Goal: Transaction & Acquisition: Purchase product/service

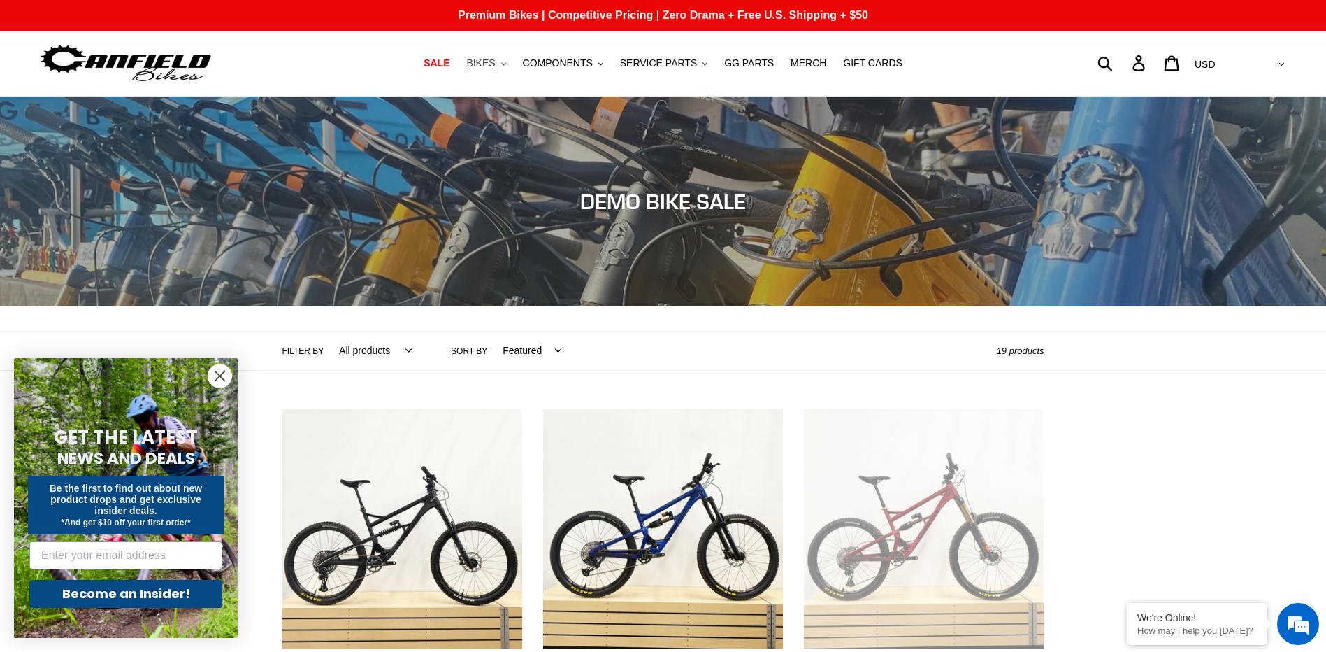
click at [506, 64] on icon "button" at bounding box center [503, 63] width 5 height 3
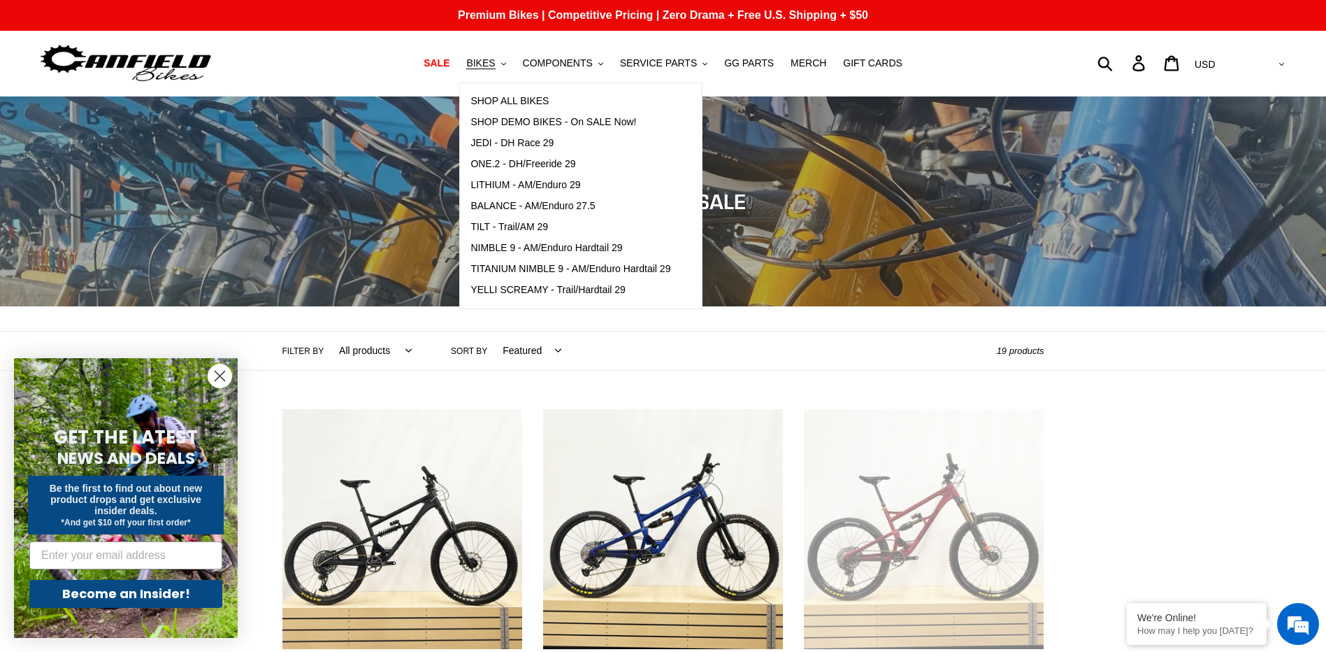
click at [224, 376] on circle "Close dialog" at bounding box center [219, 375] width 23 height 23
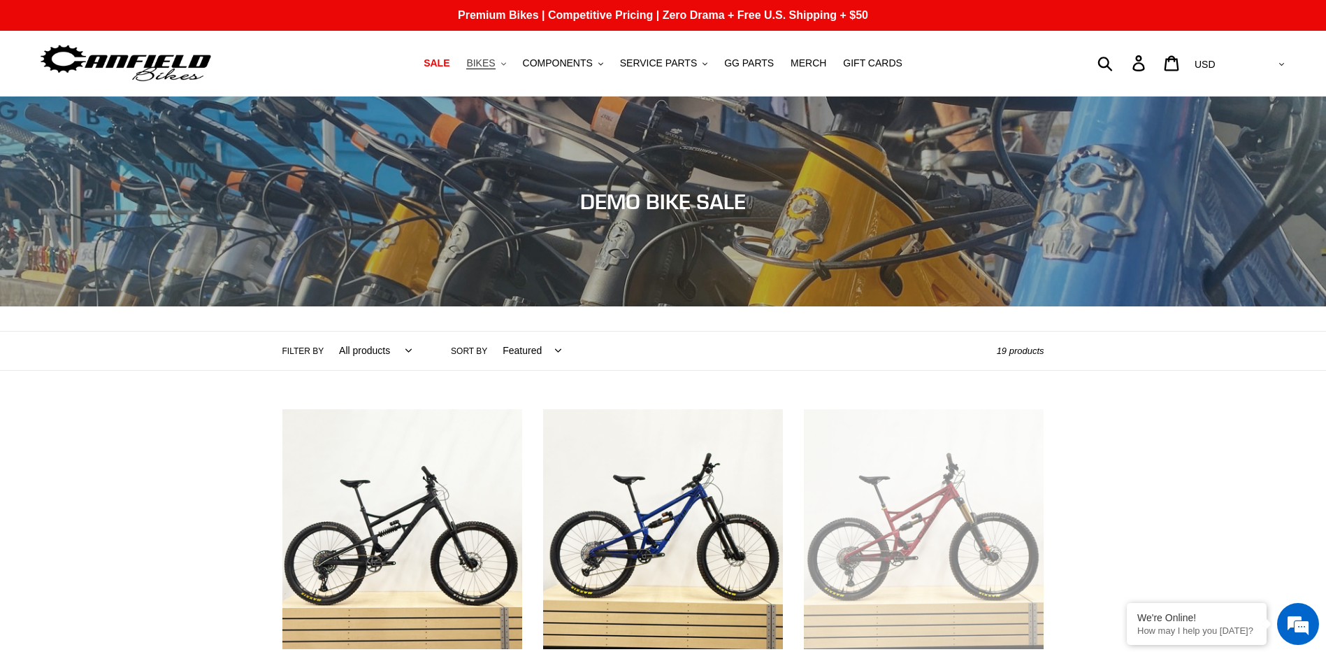
click at [506, 62] on icon ".cls-1{fill:#231f20}" at bounding box center [503, 64] width 5 height 5
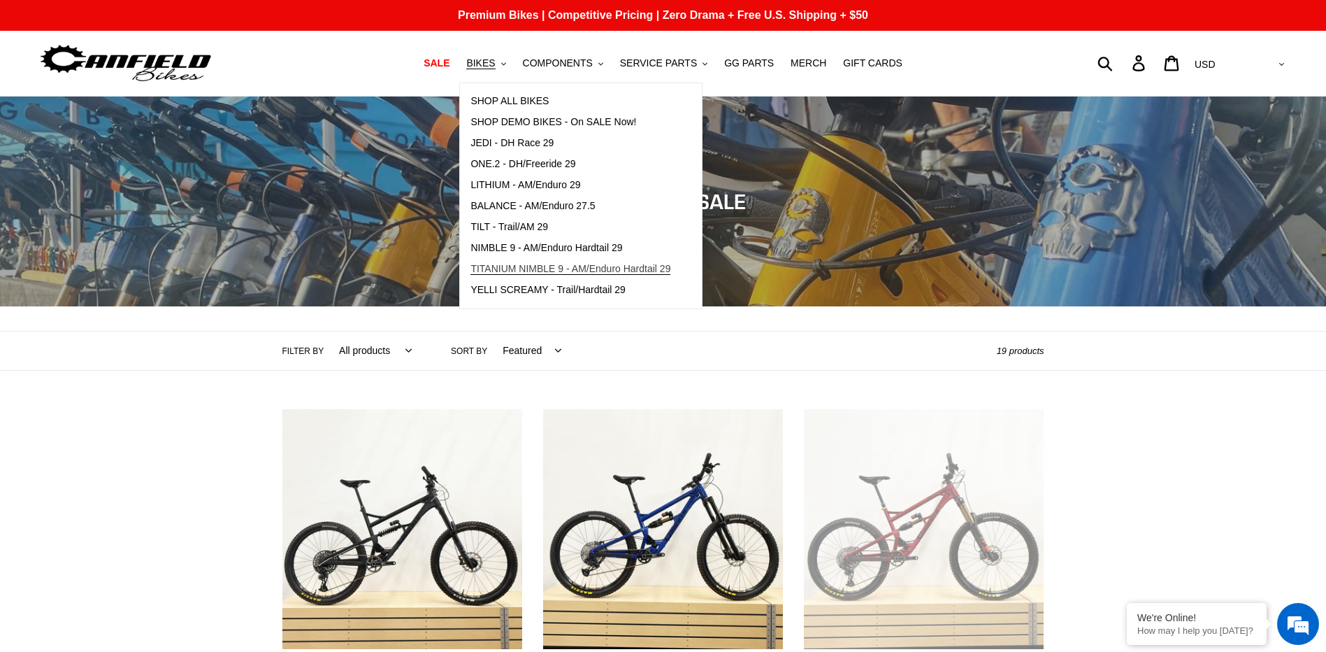
click at [523, 267] on span "TITANIUM NIMBLE 9 - AM/Enduro Hardtail 29" at bounding box center [571, 269] width 200 height 12
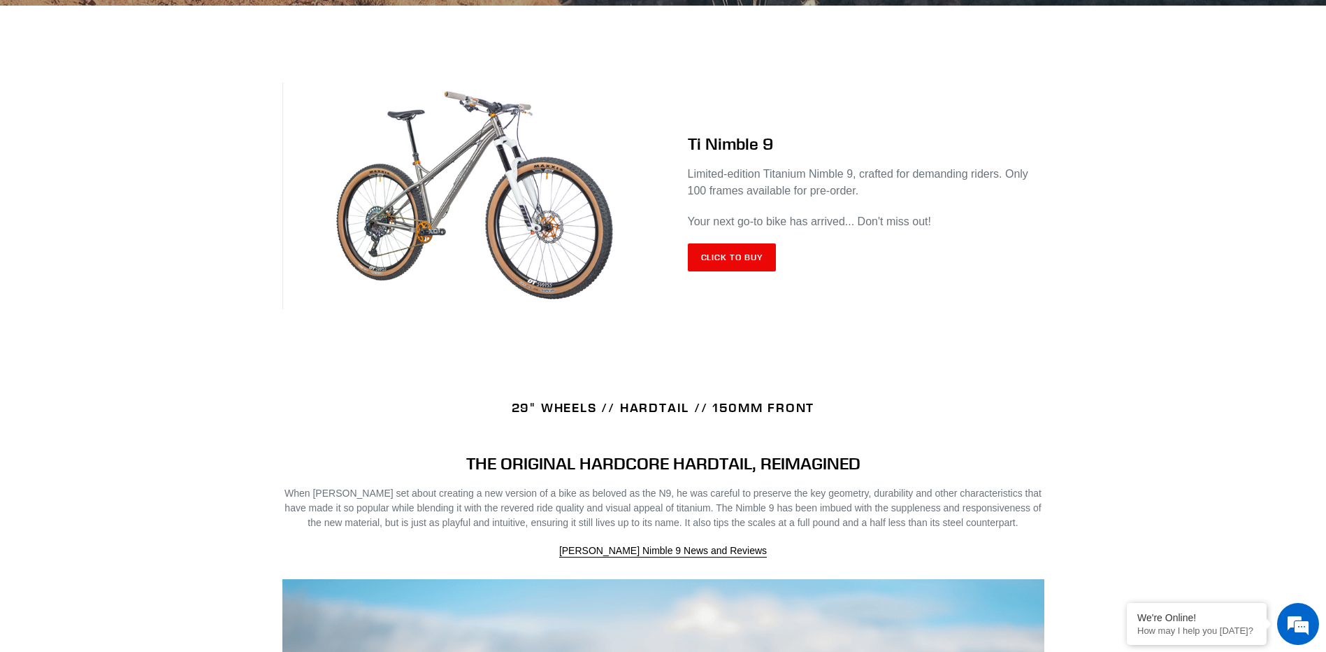
scroll to position [559, 0]
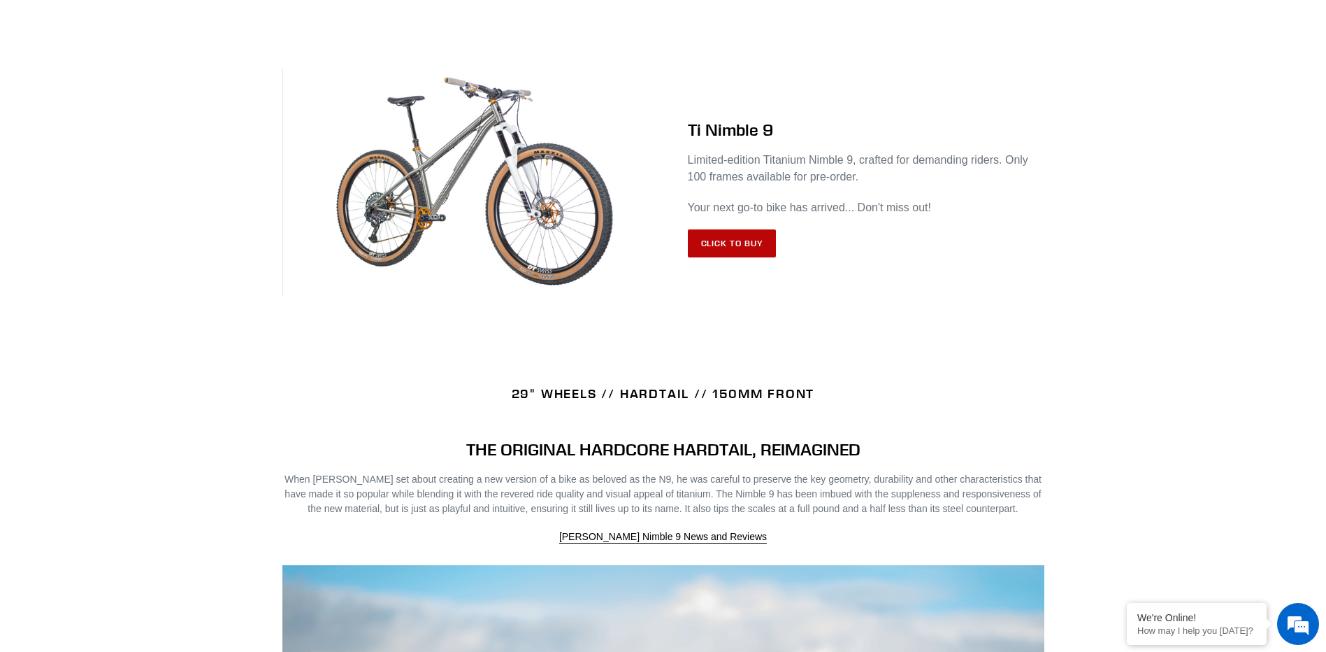
click at [752, 243] on link "Click to Buy" at bounding box center [732, 243] width 89 height 28
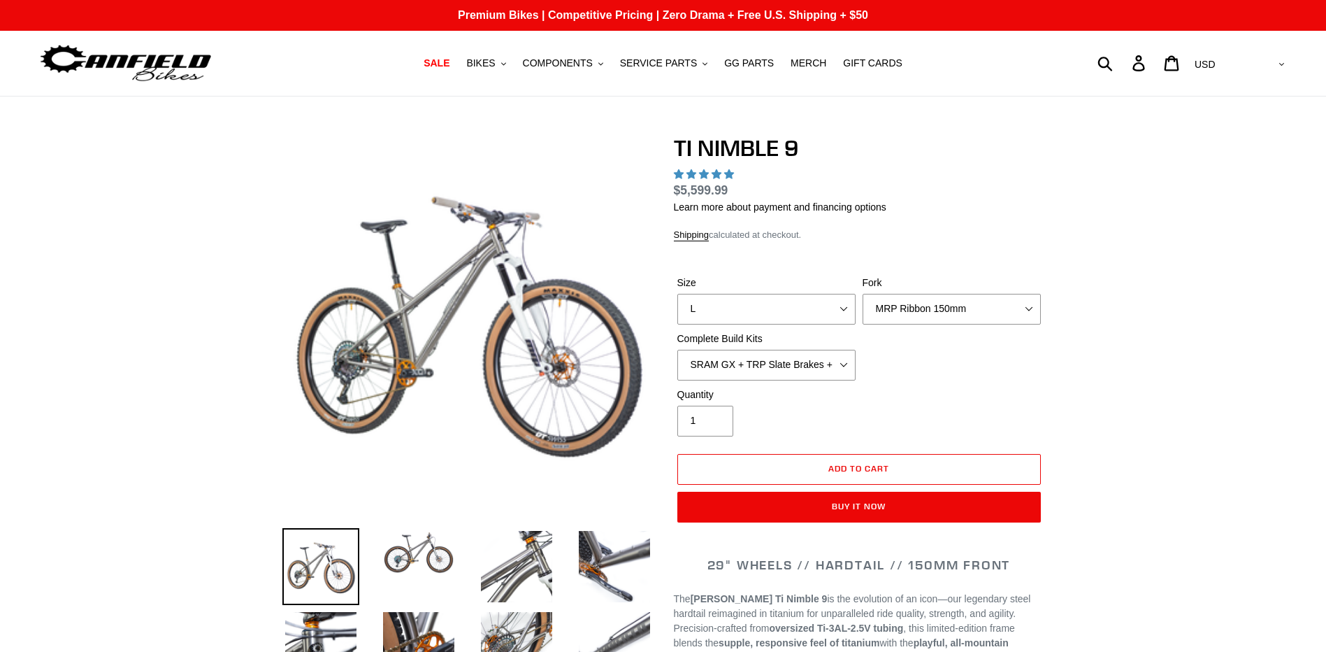
select select "highest-rating"
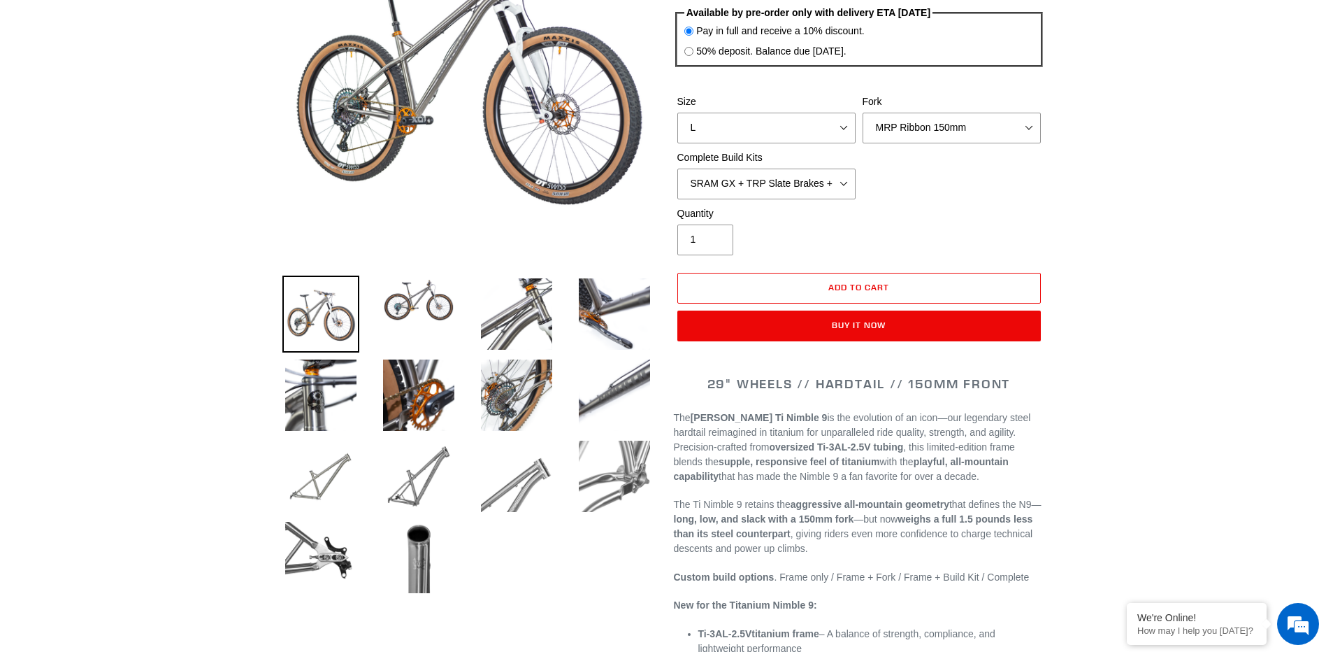
scroll to position [210, 0]
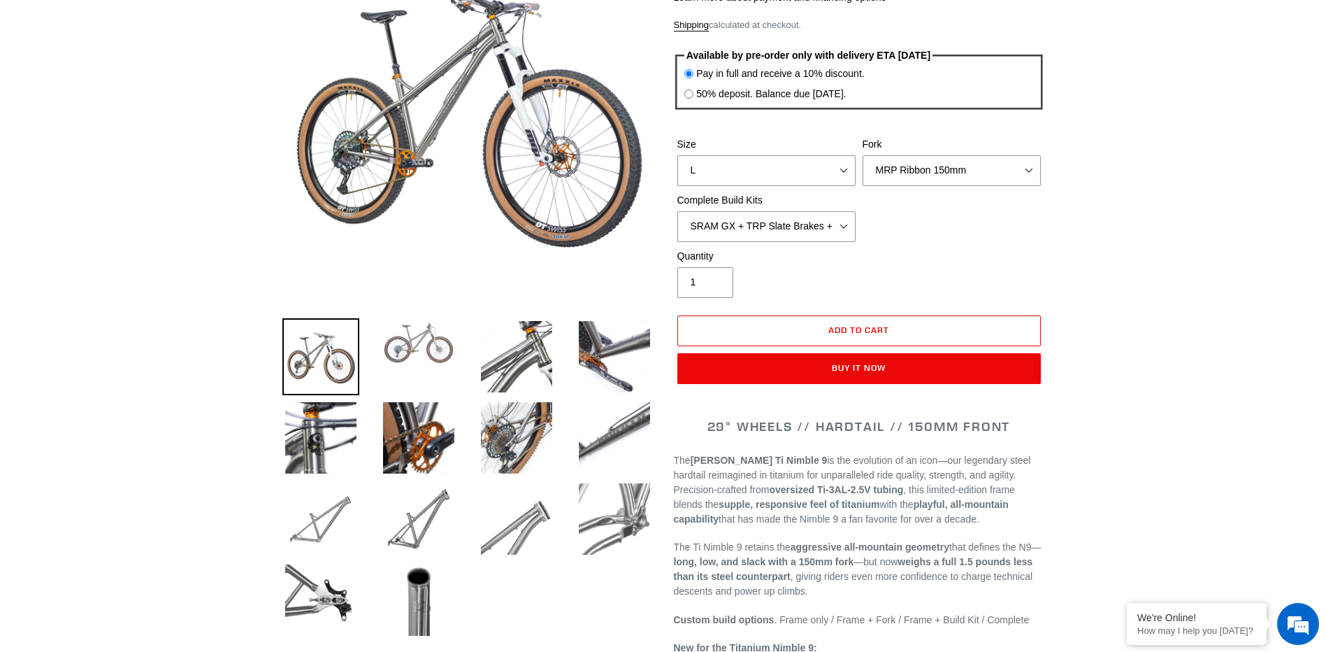
click at [415, 353] on img at bounding box center [418, 342] width 77 height 49
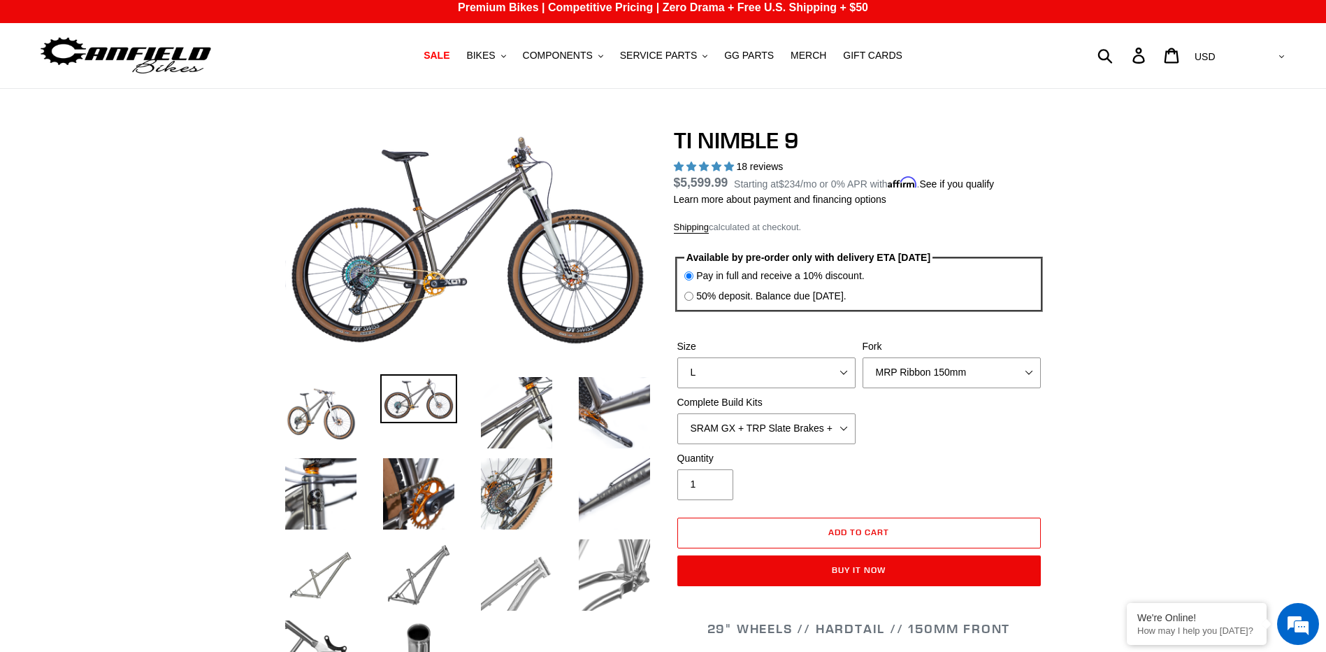
scroll to position [0, 0]
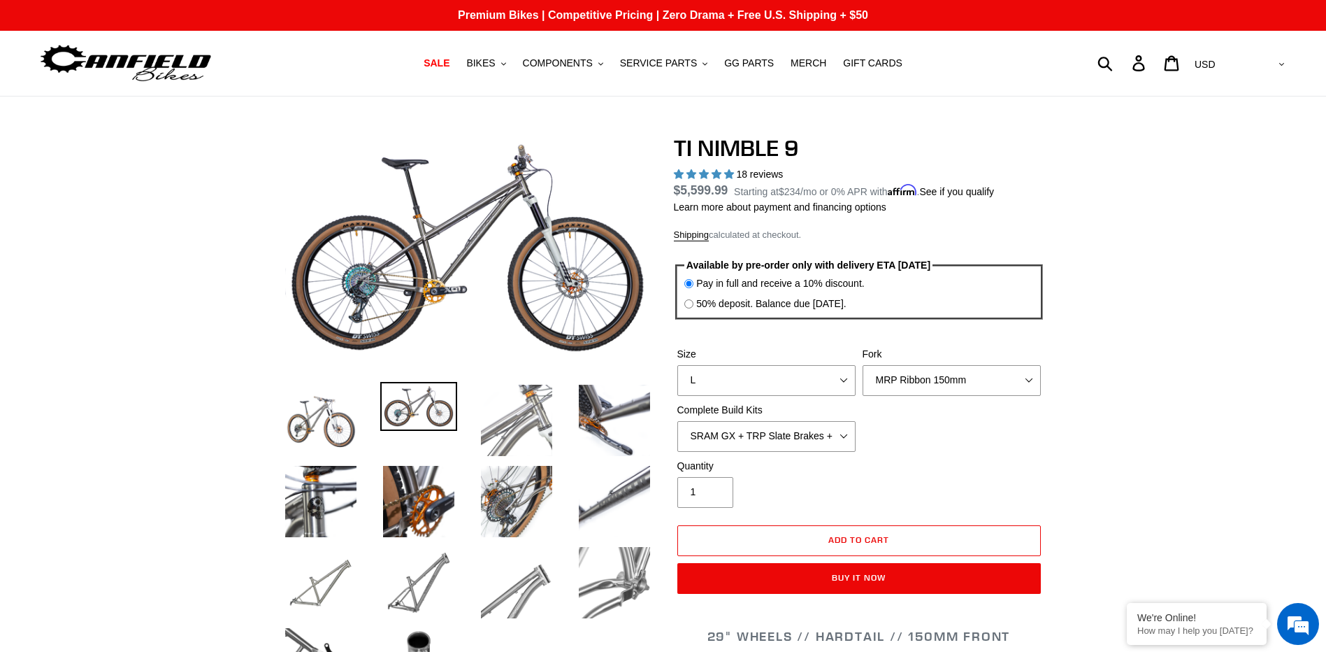
click at [531, 417] on img at bounding box center [516, 420] width 77 height 77
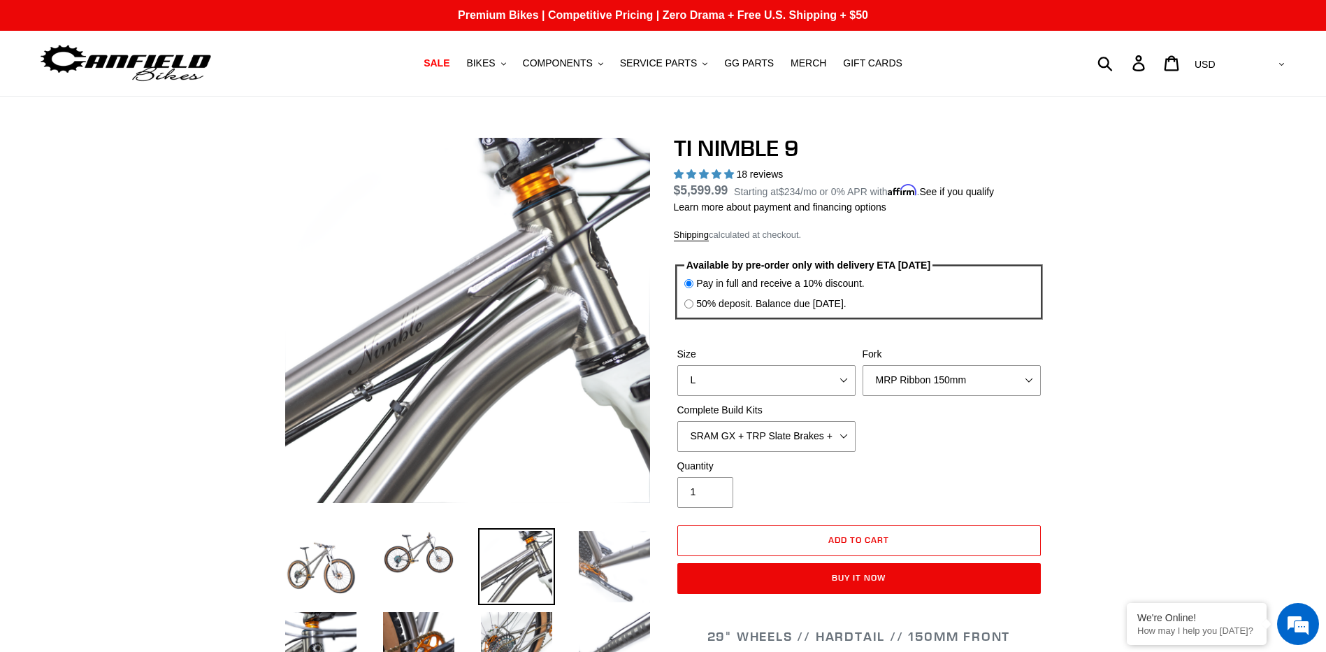
click at [608, 571] on img at bounding box center [614, 566] width 77 height 77
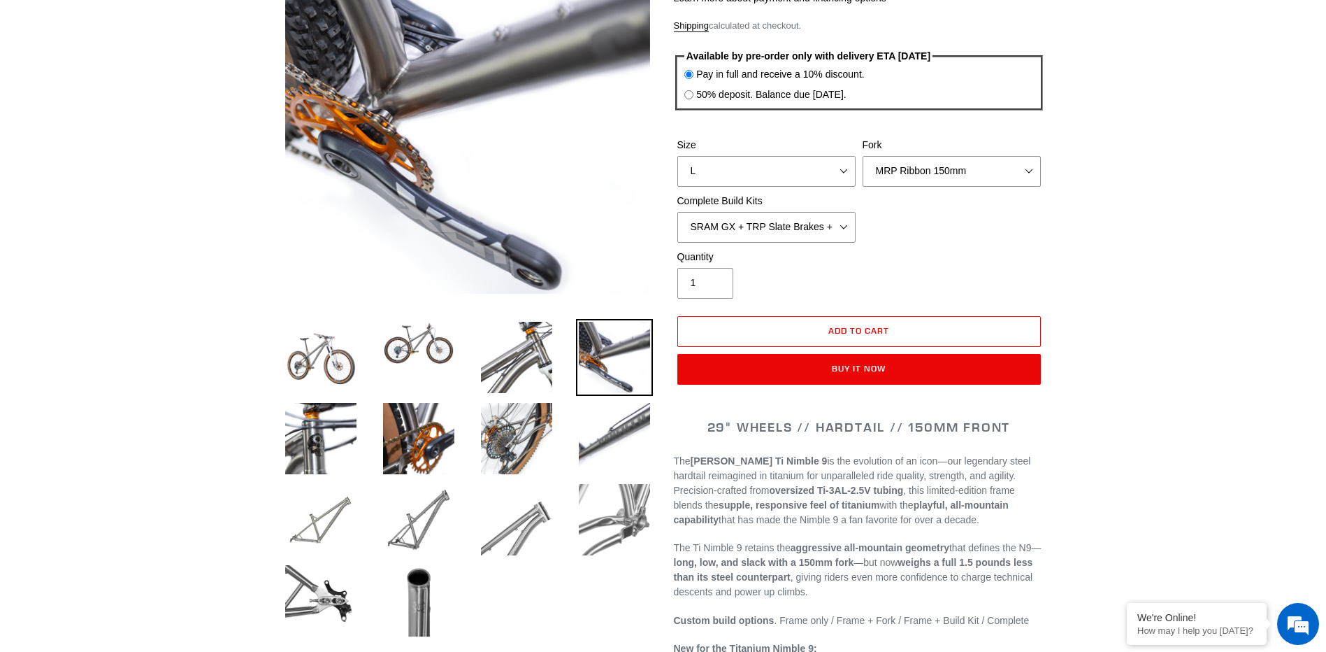
scroll to position [210, 0]
click at [403, 345] on img at bounding box center [418, 342] width 77 height 49
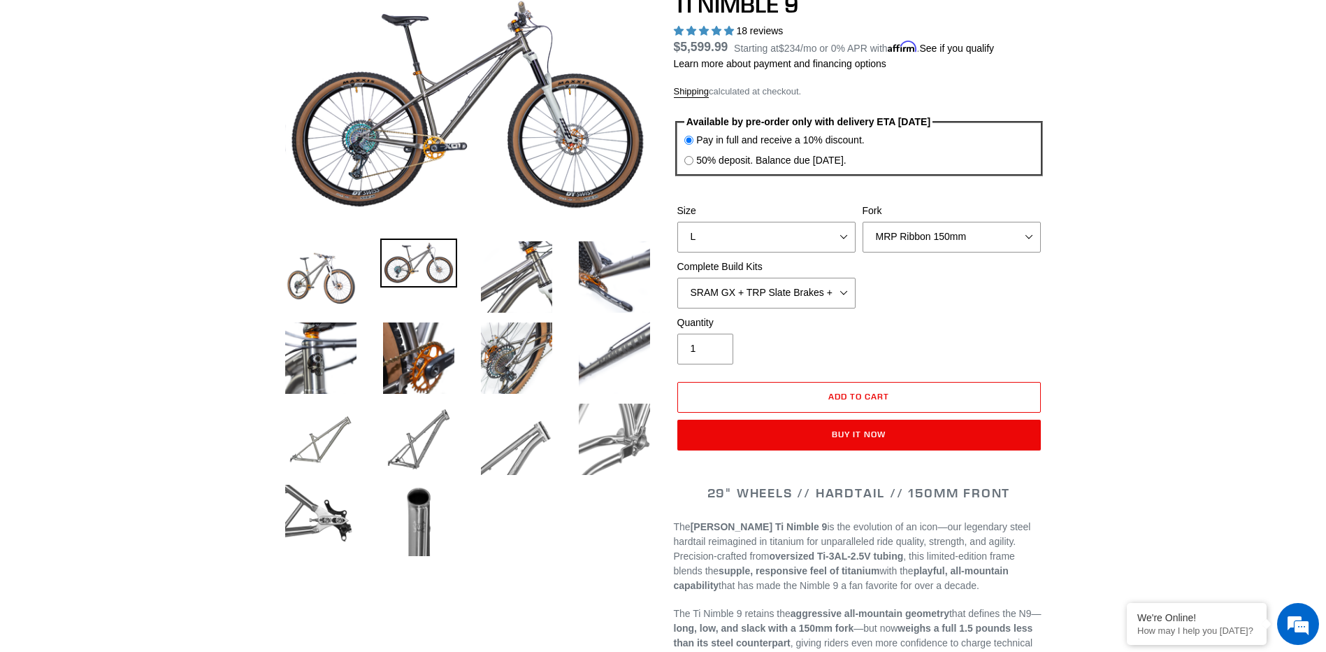
scroll to position [70, 0]
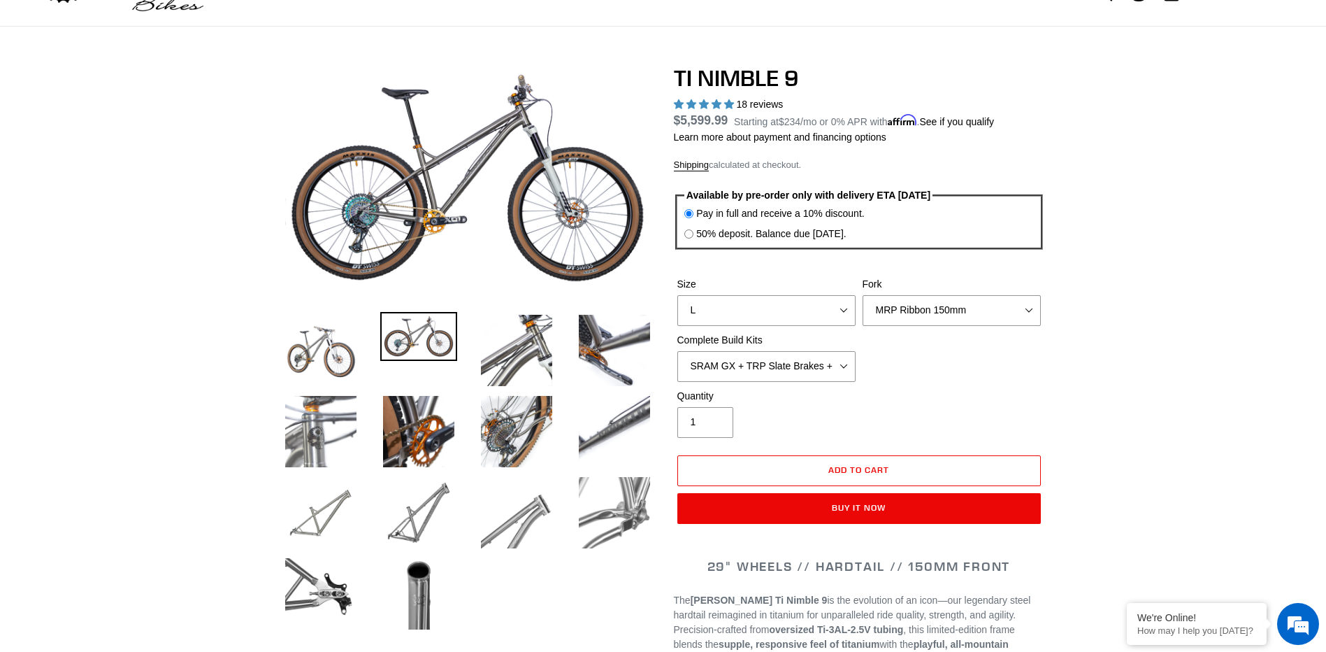
click at [334, 434] on img at bounding box center [320, 431] width 77 height 77
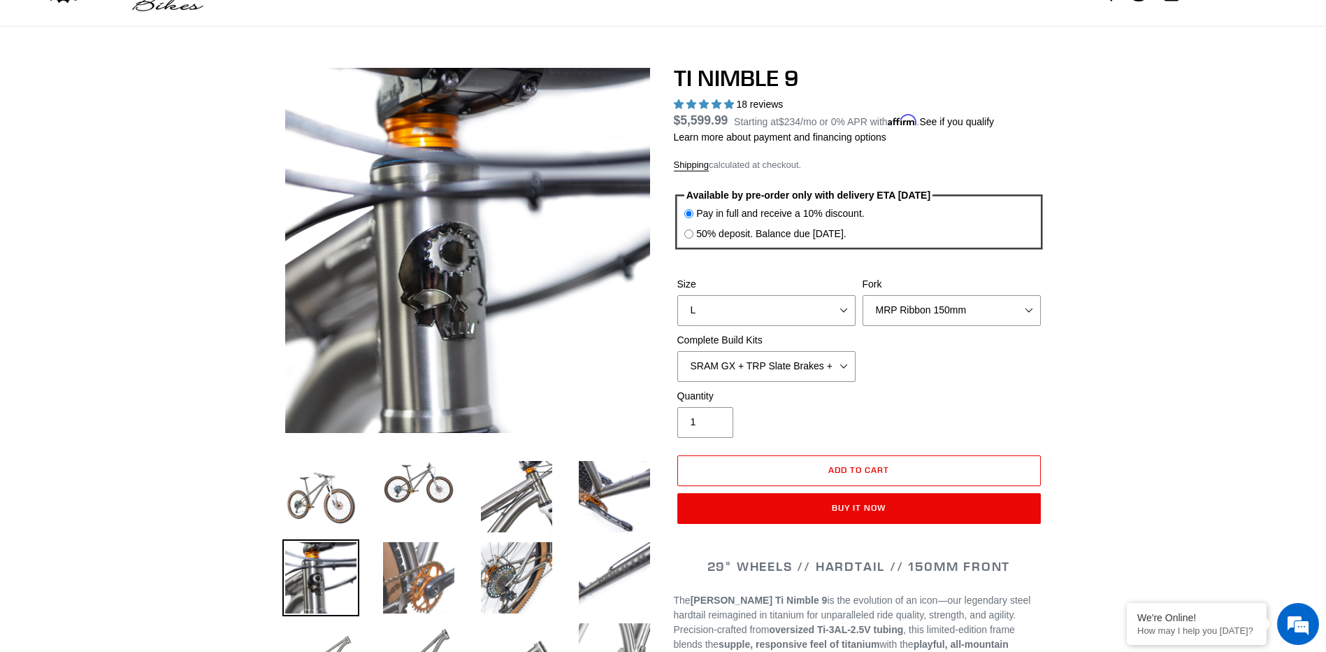
click at [416, 570] on img at bounding box center [418, 577] width 77 height 77
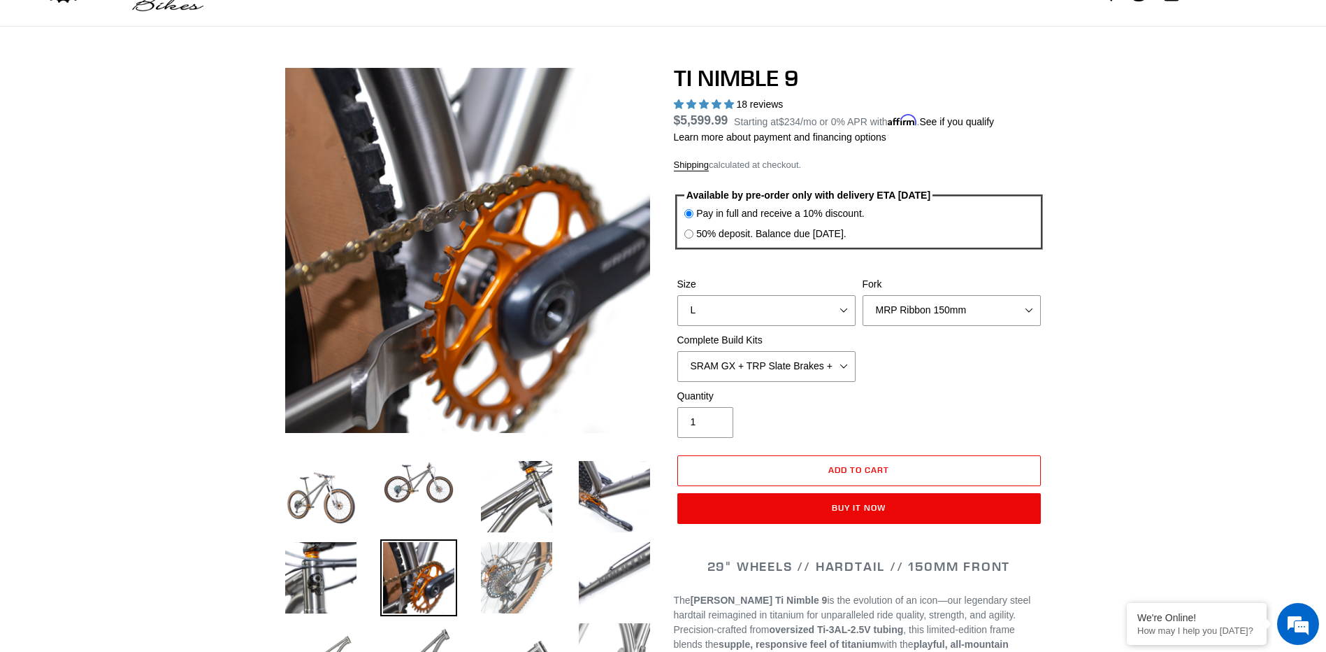
click at [531, 576] on img at bounding box center [516, 577] width 77 height 77
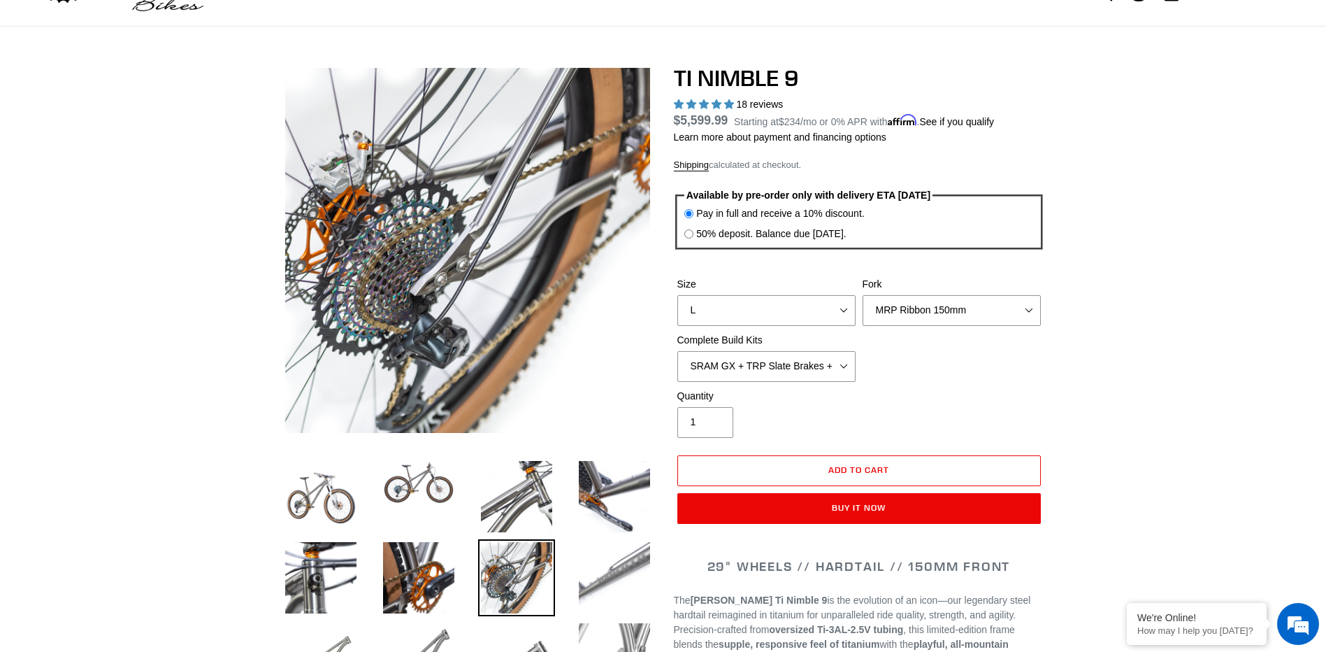
click at [618, 567] on img at bounding box center [614, 577] width 77 height 77
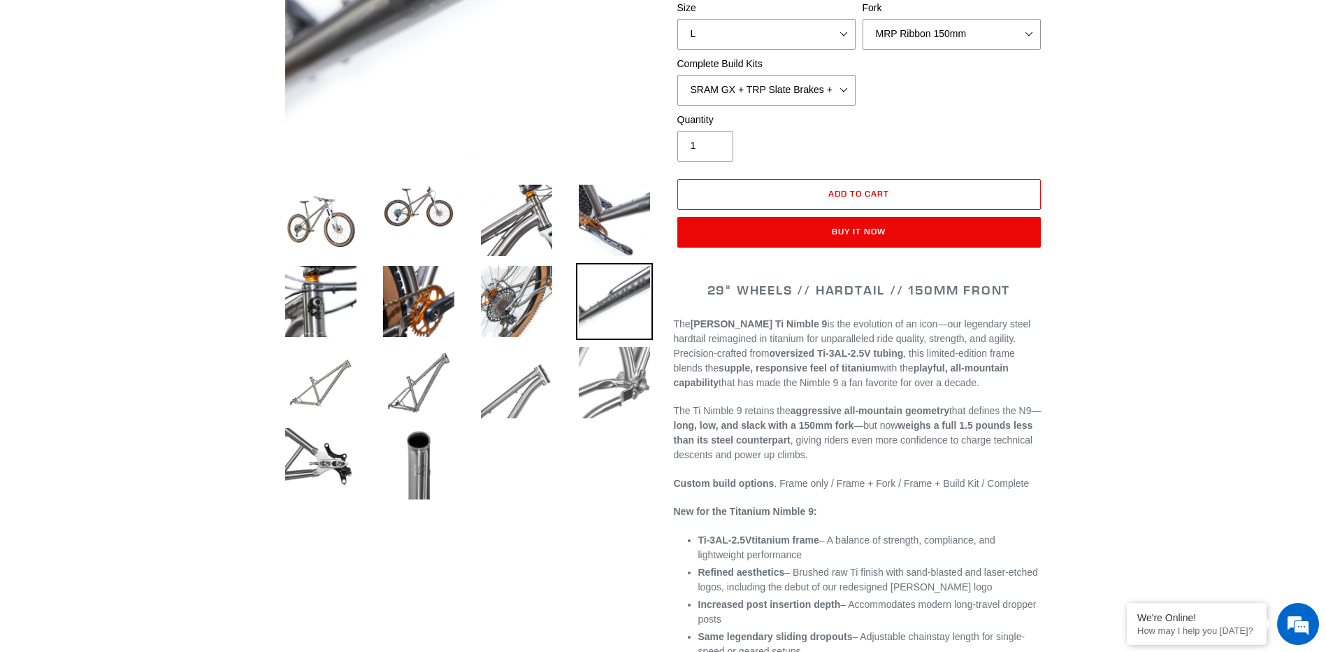
scroll to position [350, 0]
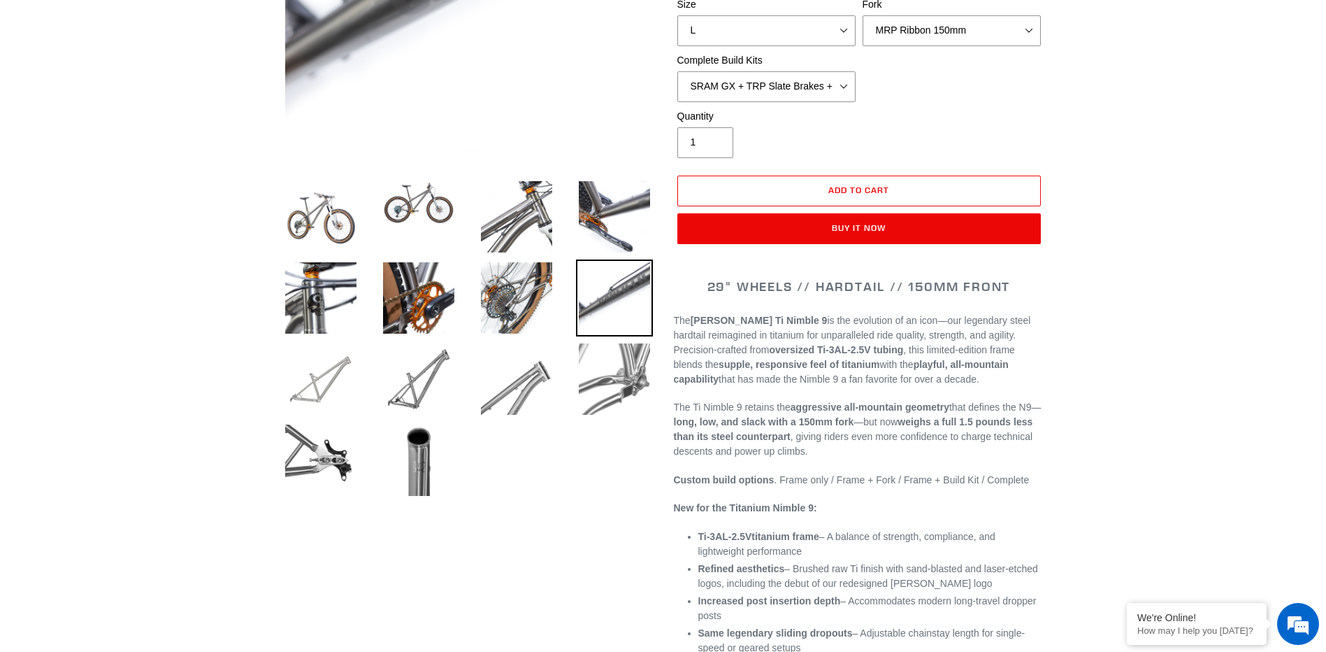
click at [324, 387] on img at bounding box center [320, 379] width 77 height 77
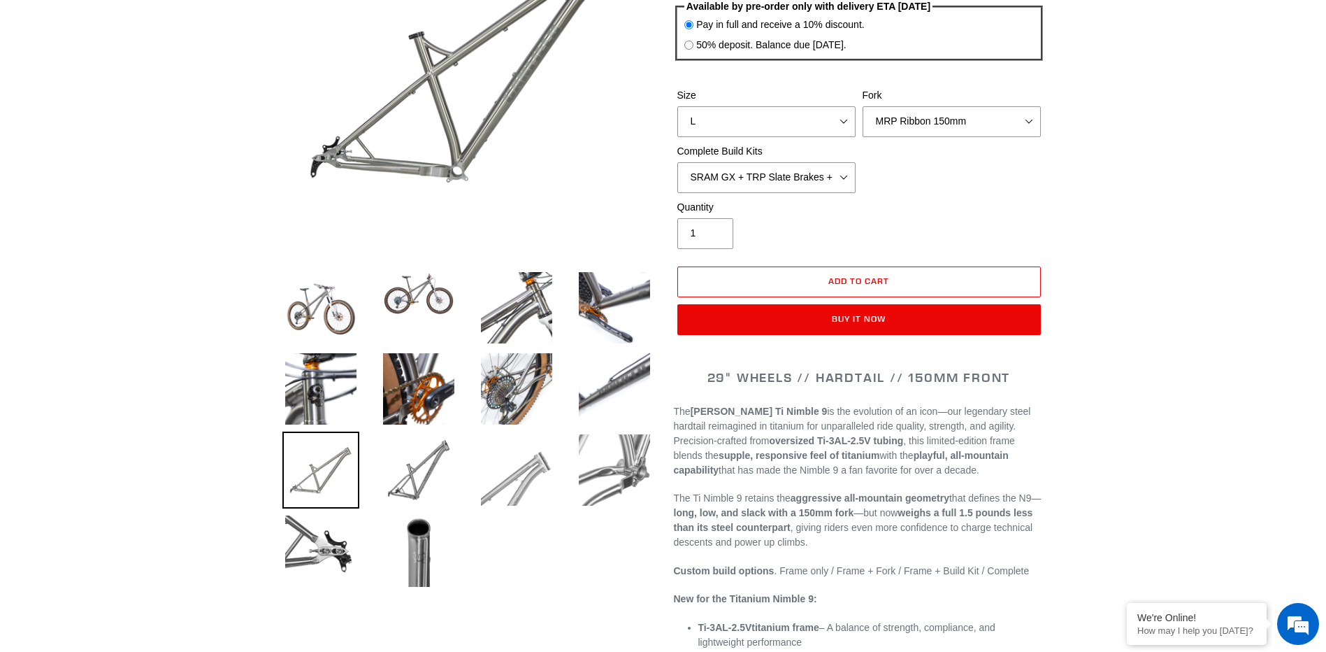
scroll to position [280, 0]
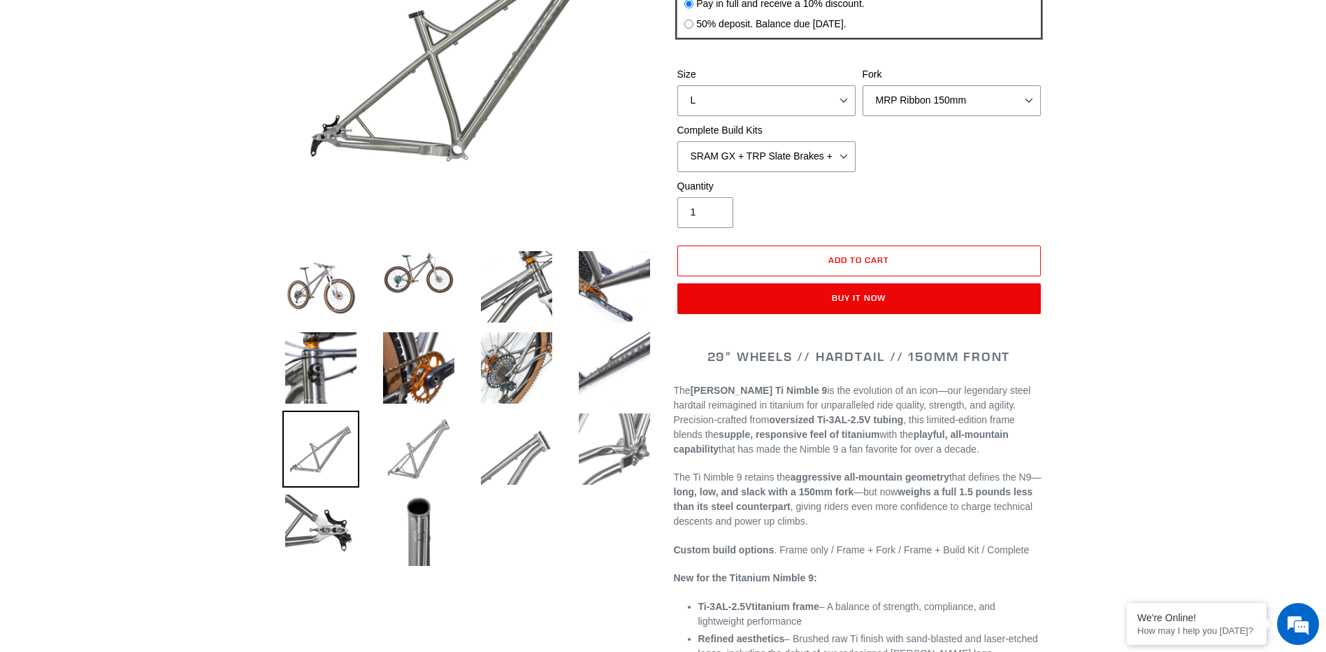
click at [422, 457] on img at bounding box center [418, 448] width 77 height 77
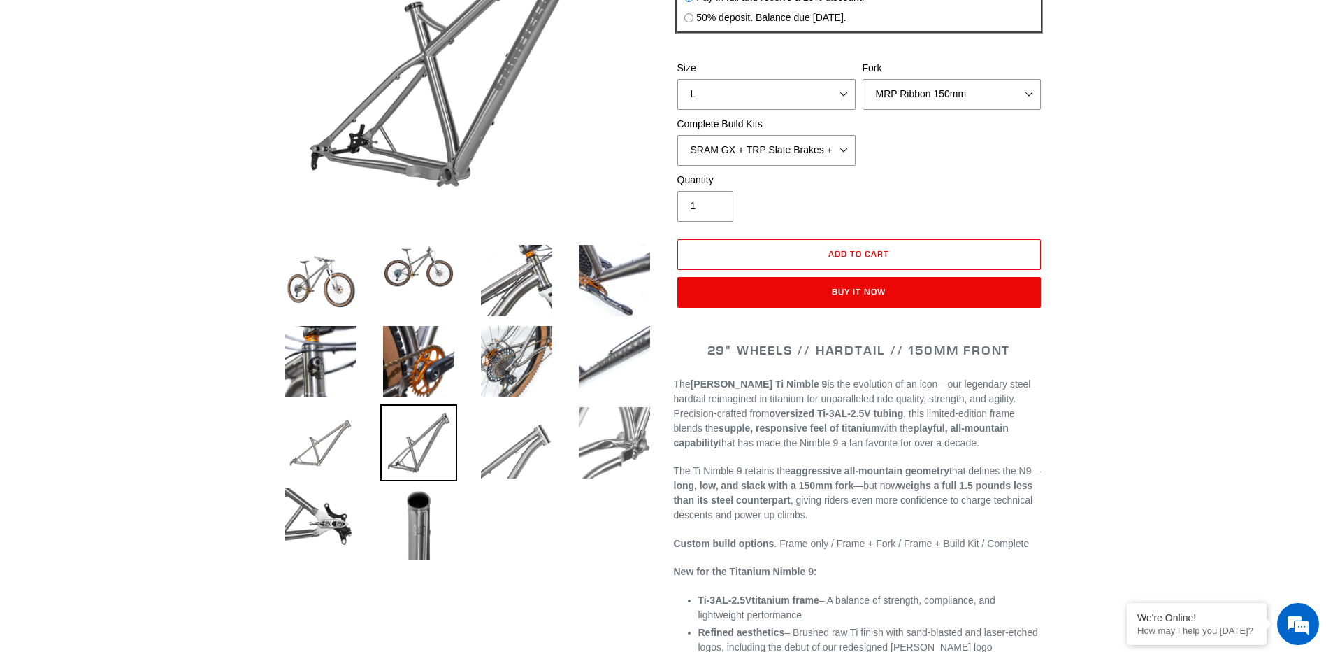
scroll to position [350, 0]
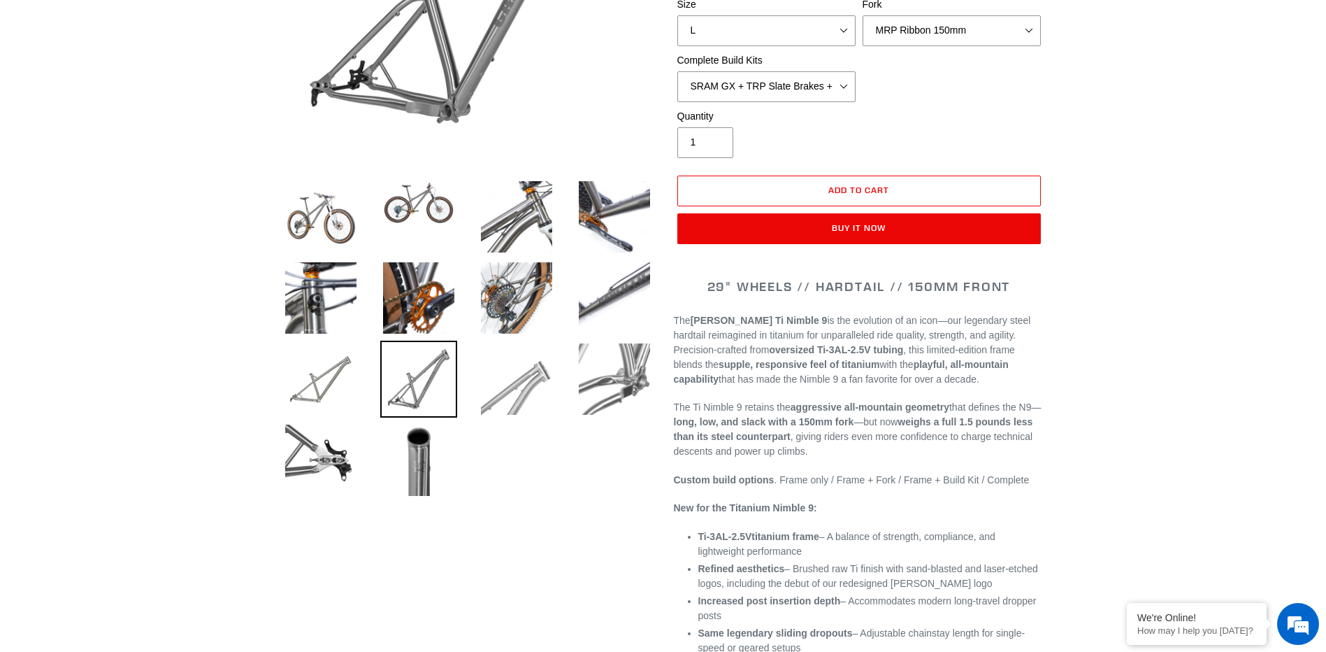
click at [511, 390] on img at bounding box center [516, 379] width 77 height 77
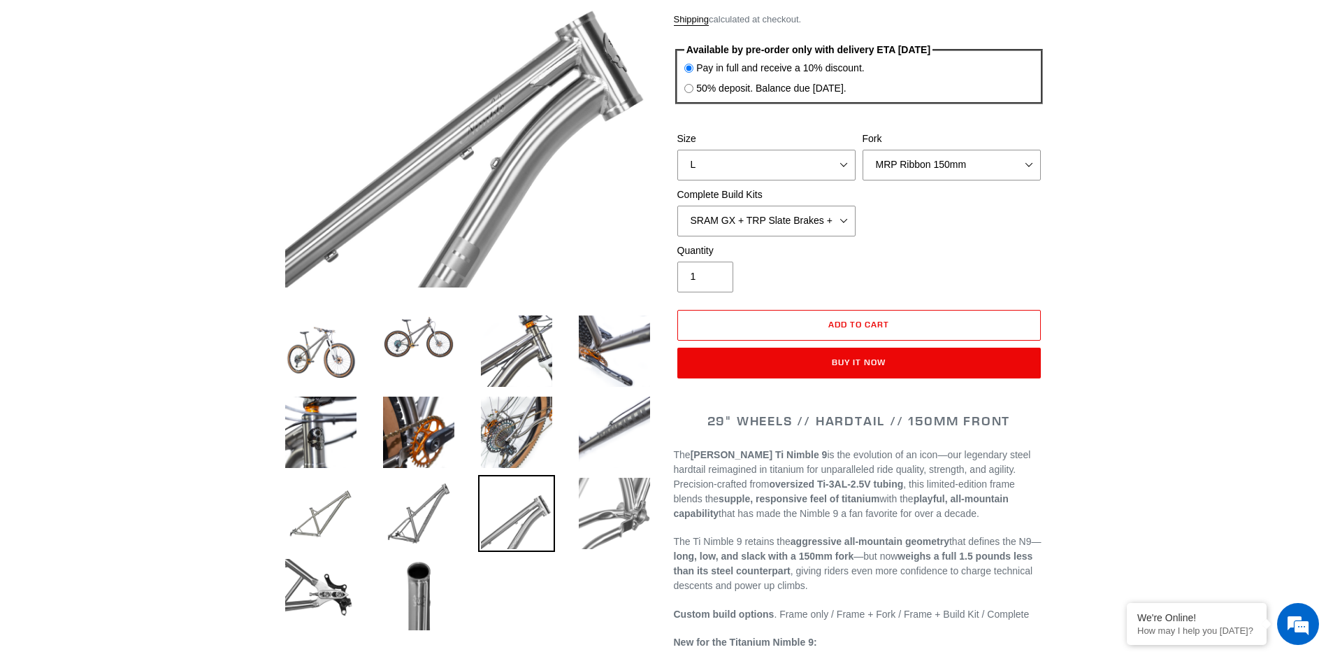
scroll to position [210, 0]
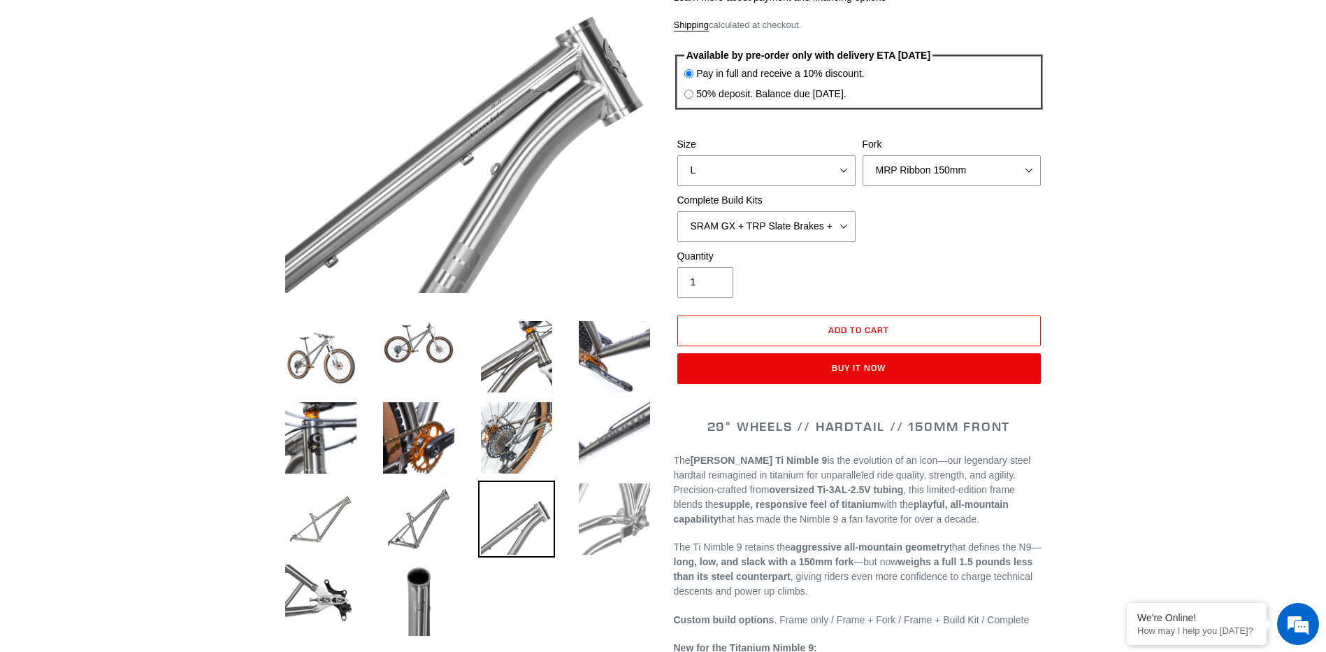
click at [626, 506] on img at bounding box center [614, 518] width 77 height 77
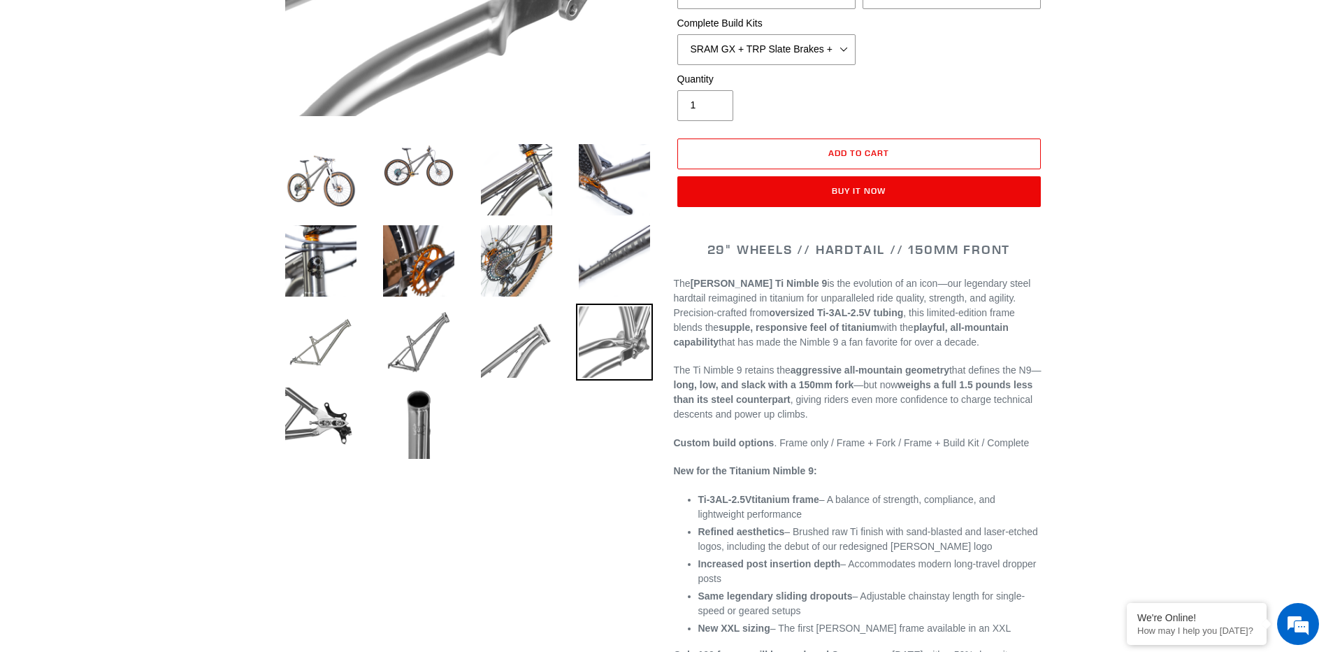
scroll to position [420, 0]
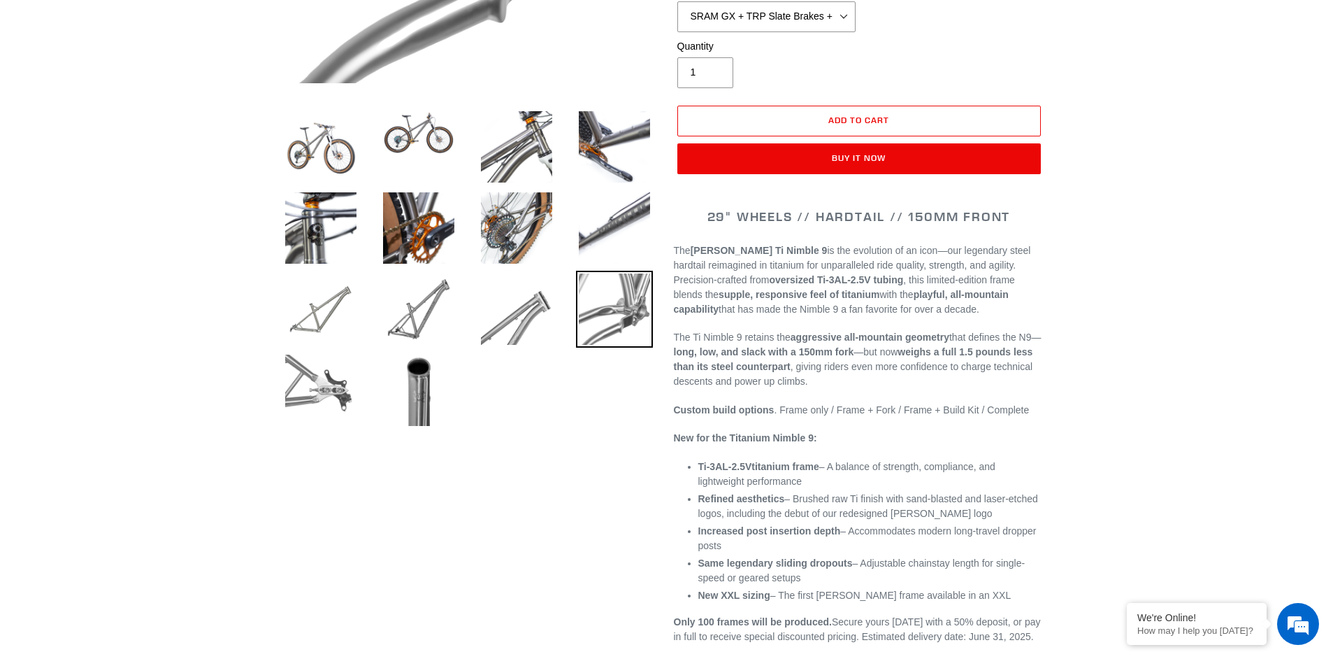
click at [319, 385] on img at bounding box center [320, 390] width 77 height 77
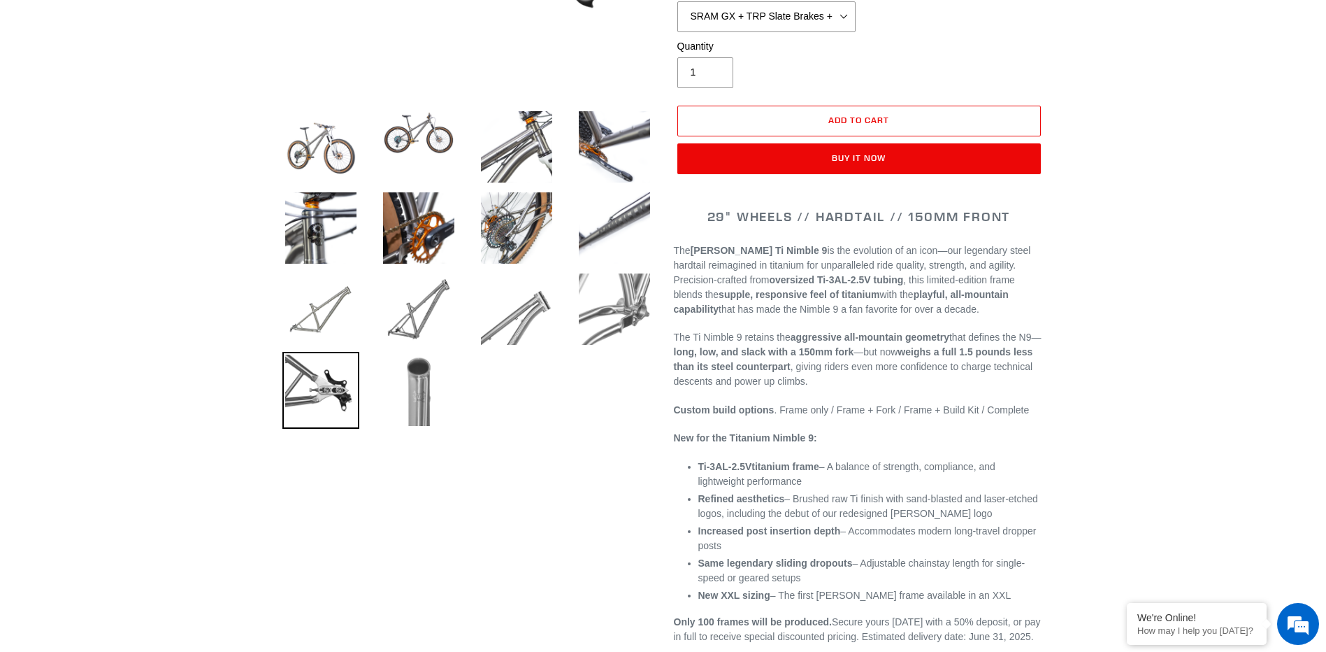
click at [415, 395] on img at bounding box center [418, 390] width 77 height 77
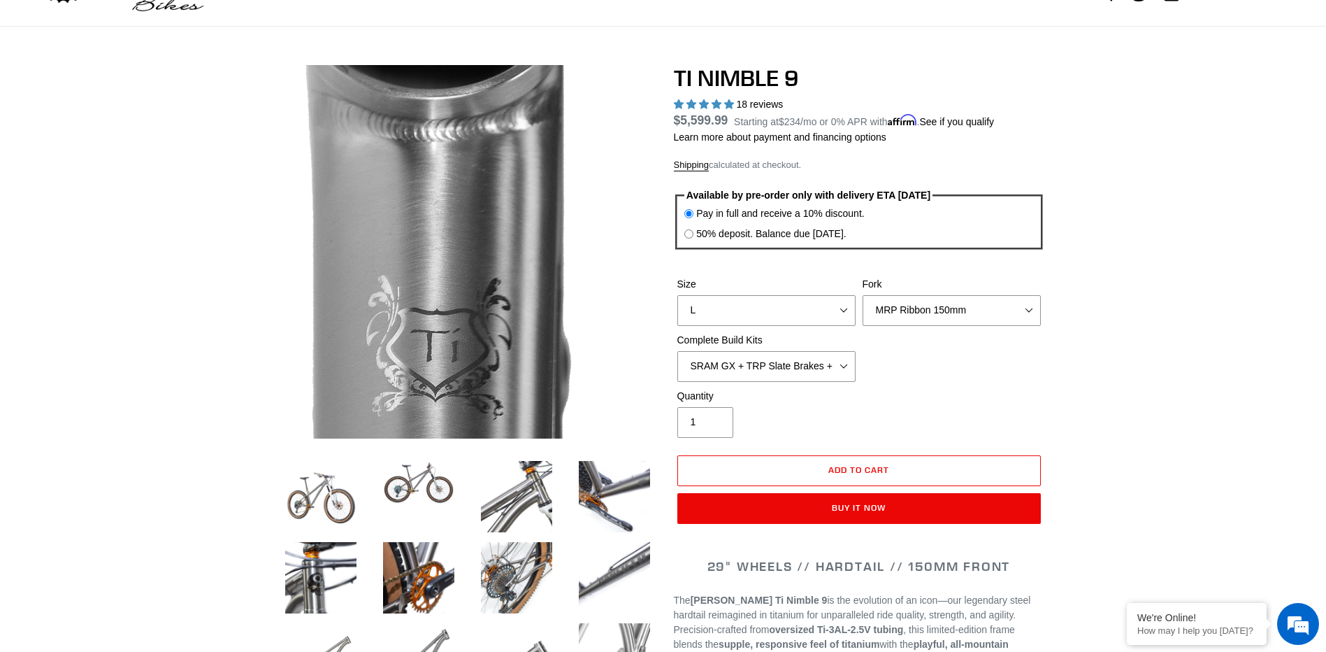
scroll to position [0, 0]
